Goal: Information Seeking & Learning: Learn about a topic

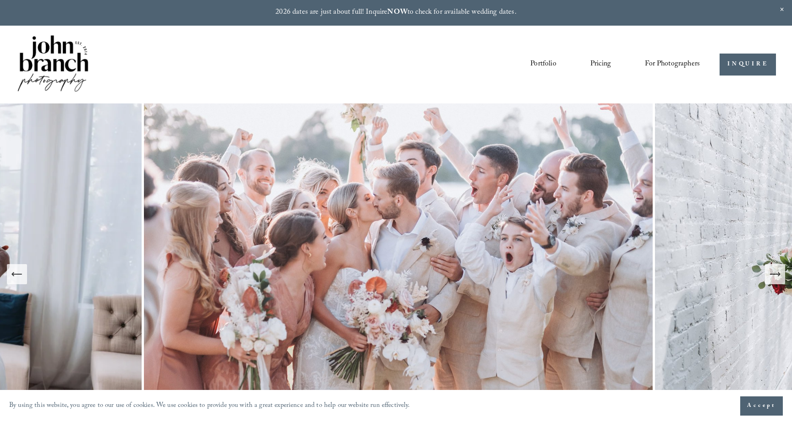
click at [599, 64] on link "Pricing" at bounding box center [600, 65] width 21 height 16
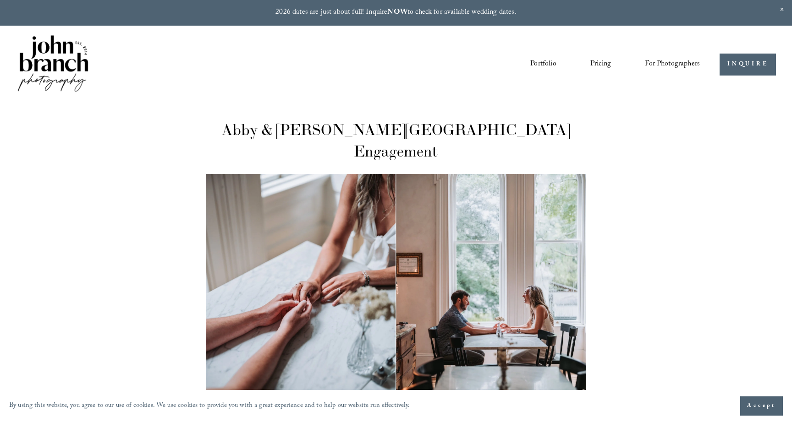
click at [666, 67] on span "For Photographers" at bounding box center [672, 64] width 55 height 14
click at [606, 66] on link "Pricing" at bounding box center [600, 65] width 21 height 16
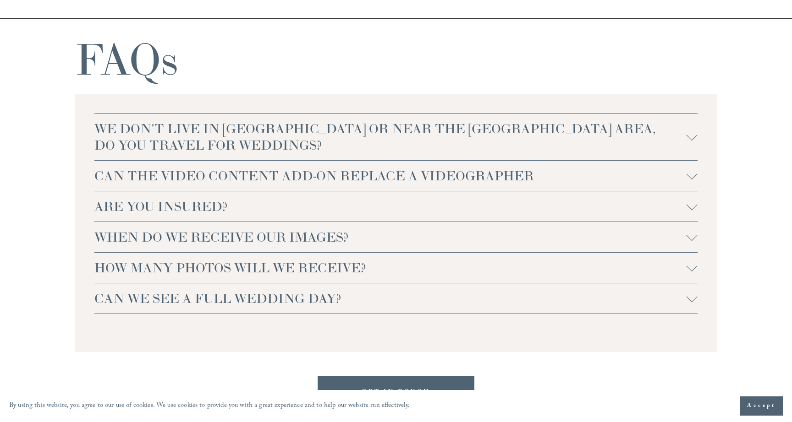
scroll to position [2007, 0]
click at [690, 180] on div at bounding box center [691, 175] width 11 height 11
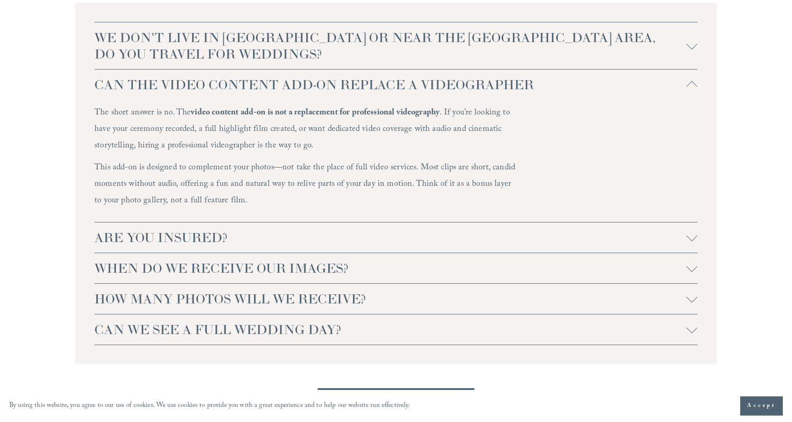
scroll to position [2142, 0]
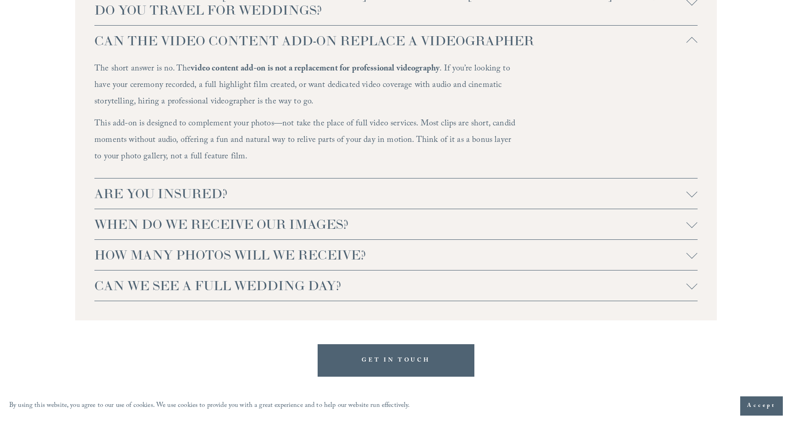
click at [261, 201] on span "ARE YOU INSURED?" at bounding box center [390, 194] width 592 height 16
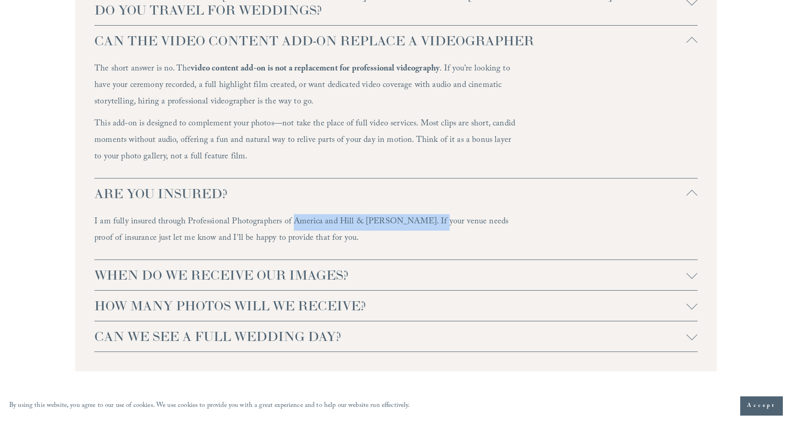
drag, startPoint x: 291, startPoint y: 222, endPoint x: 421, endPoint y: 217, distance: 130.2
click at [421, 217] on p "I am fully insured through Professional Photographers of America and Hill & Ush…" at bounding box center [305, 230] width 422 height 33
click at [370, 273] on span "WHEN DO WE RECEIVE OUR IMAGES?" at bounding box center [390, 275] width 592 height 16
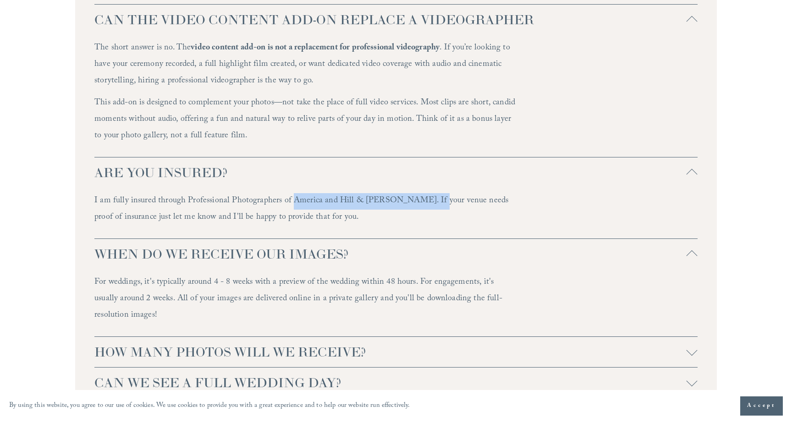
scroll to position [2163, 0]
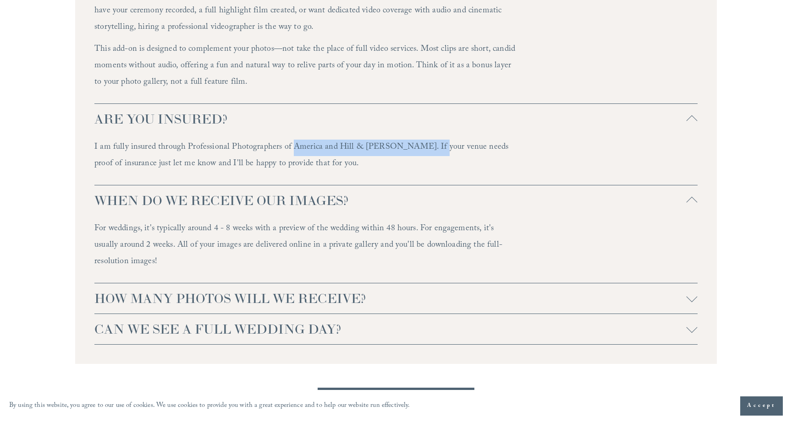
click at [256, 295] on span "HOW MANY PHOTOS WILL WE RECEIVE?" at bounding box center [390, 298] width 592 height 16
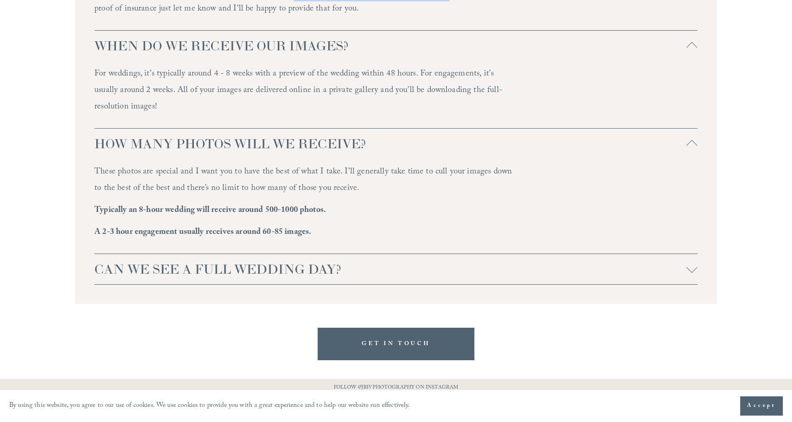
scroll to position [2374, 0]
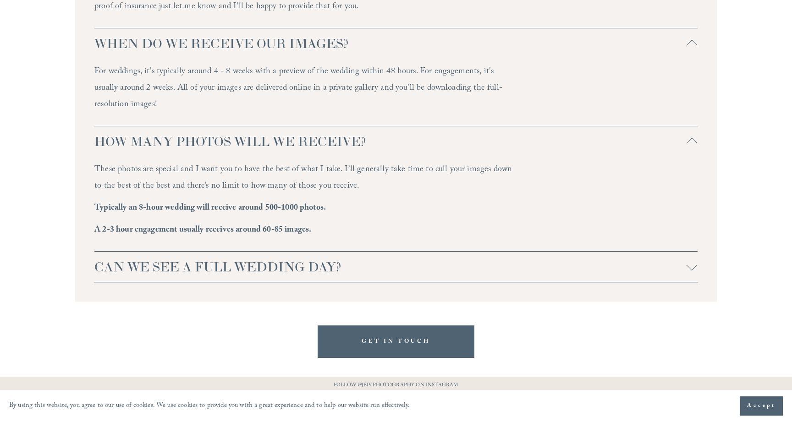
click at [268, 268] on span "CAN WE SEE A FULL WEDDING DAY?" at bounding box center [390, 267] width 592 height 16
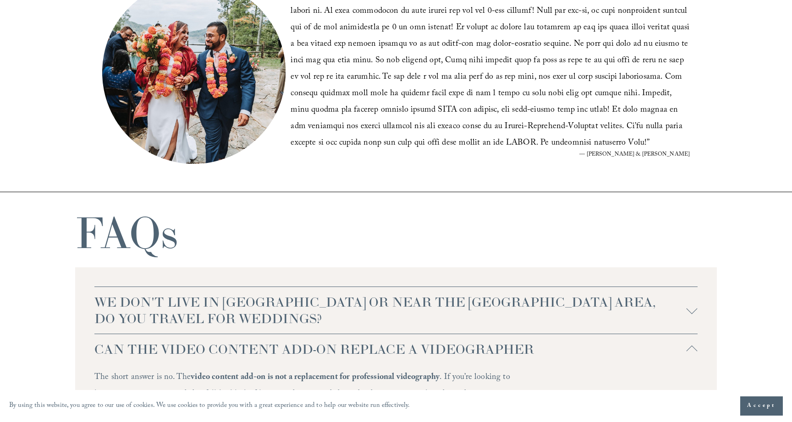
scroll to position [1876, 0]
